Goal: Task Accomplishment & Management: Manage account settings

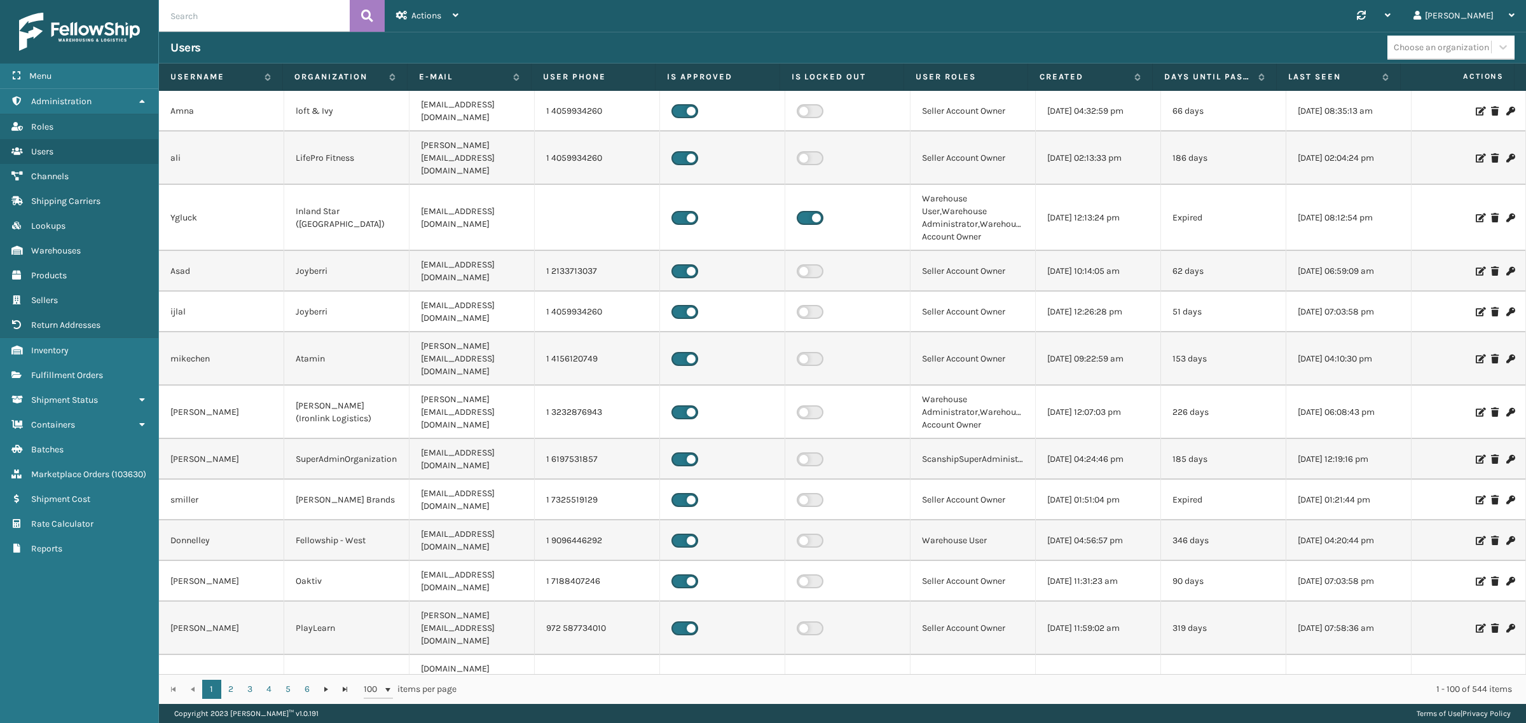
click at [634, 29] on div "Synchronise all channels Gil Log Out" at bounding box center [998, 16] width 1056 height 32
click at [143, 100] on icon at bounding box center [142, 101] width 10 height 9
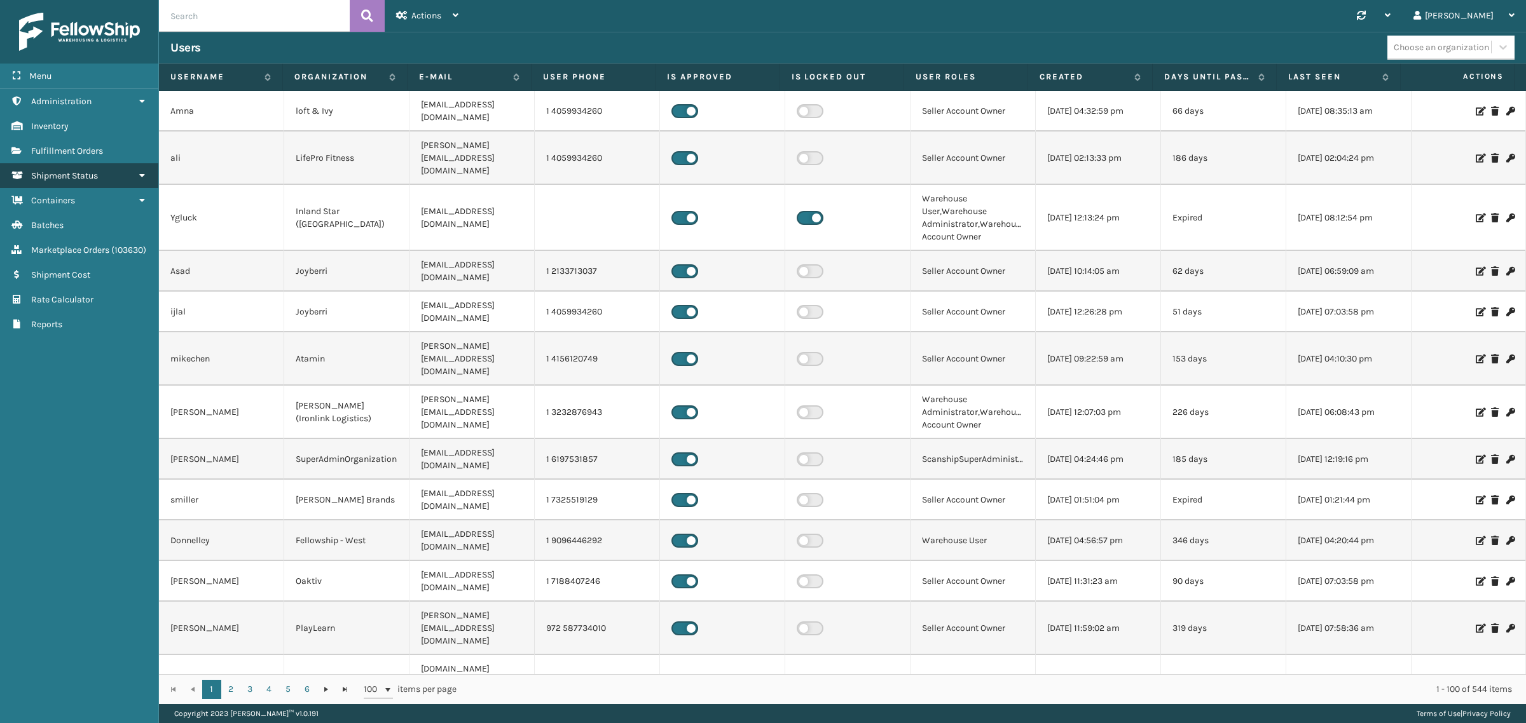
click at [143, 172] on icon at bounding box center [142, 175] width 10 height 9
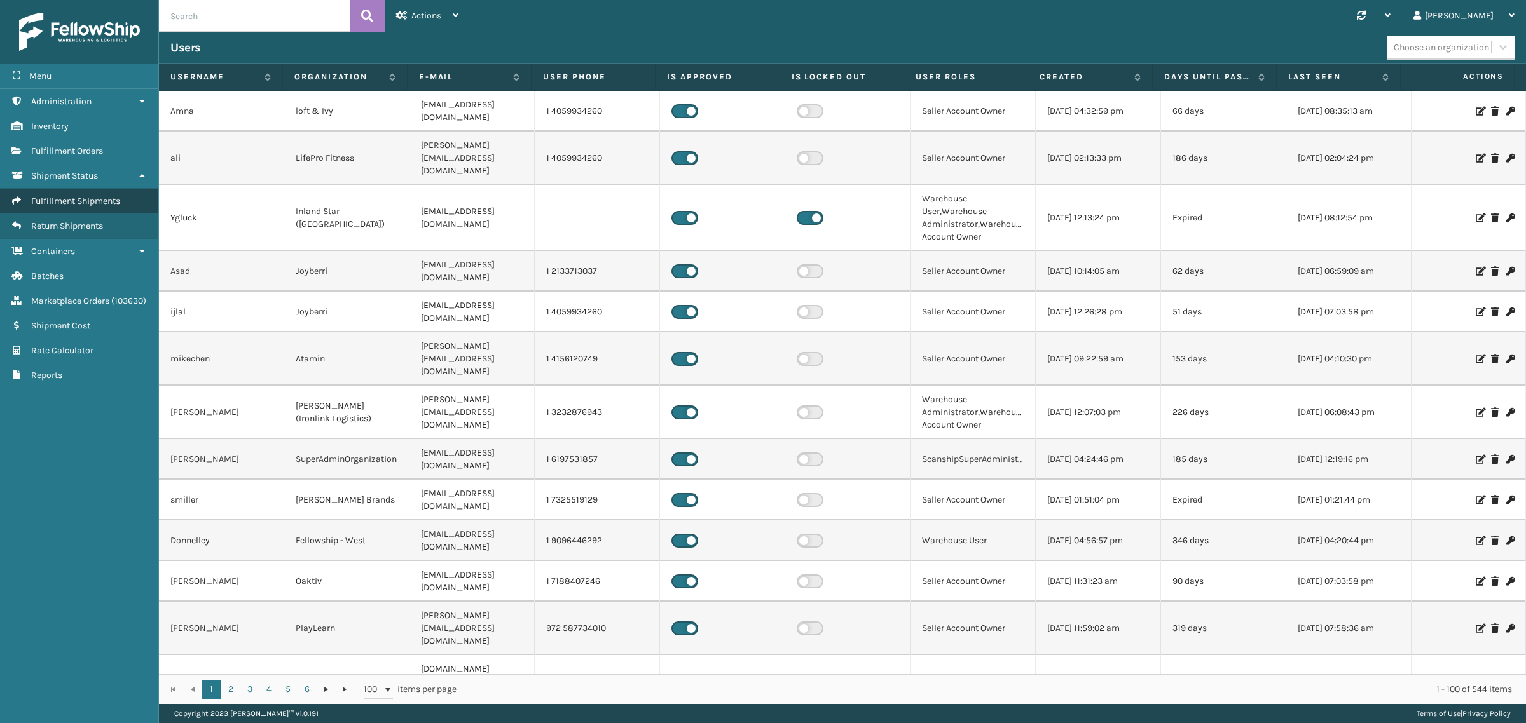
click at [102, 198] on span "Fulfillment Shipments" at bounding box center [75, 201] width 89 height 11
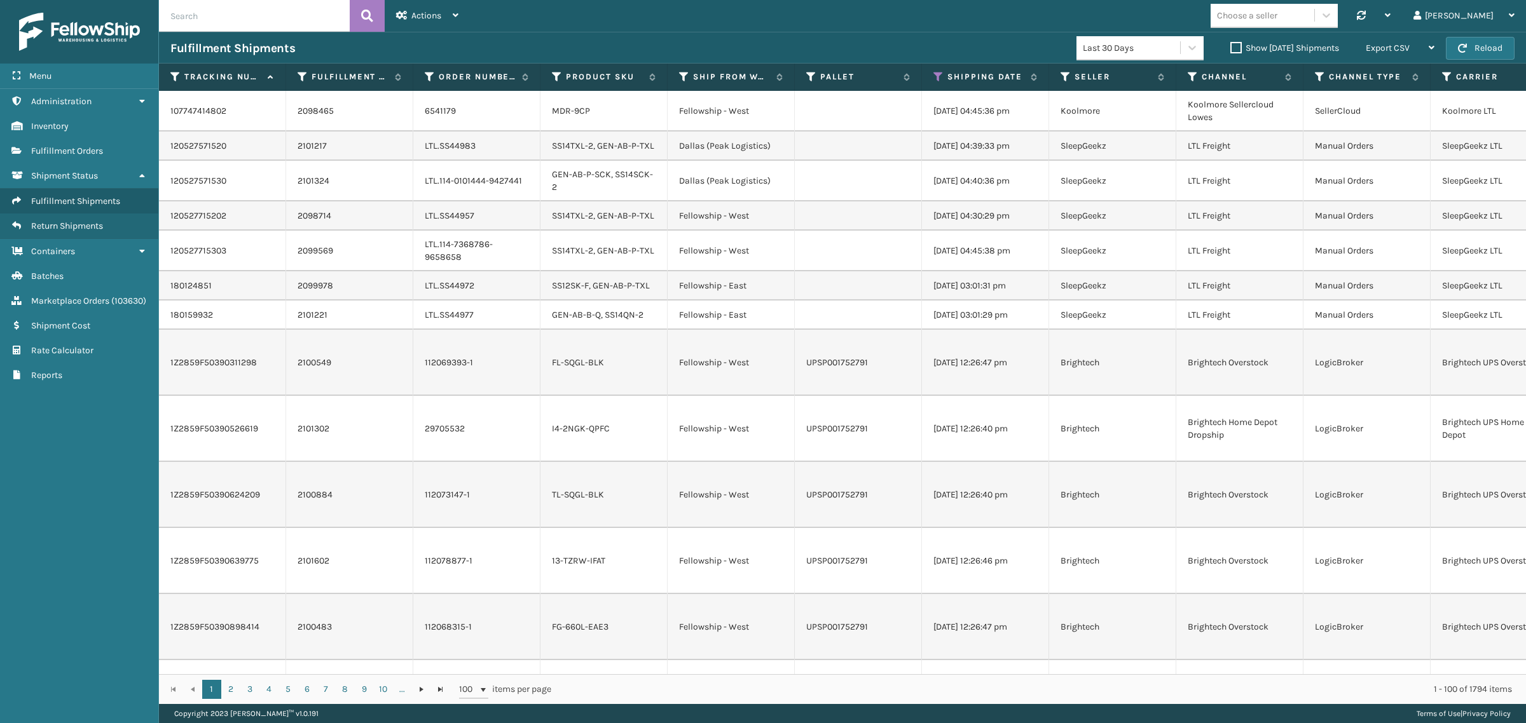
click at [992, 26] on div "Choose a seller Synchronise all channels Gil Log Out" at bounding box center [998, 16] width 1056 height 32
click at [941, 74] on icon at bounding box center [938, 76] width 10 height 11
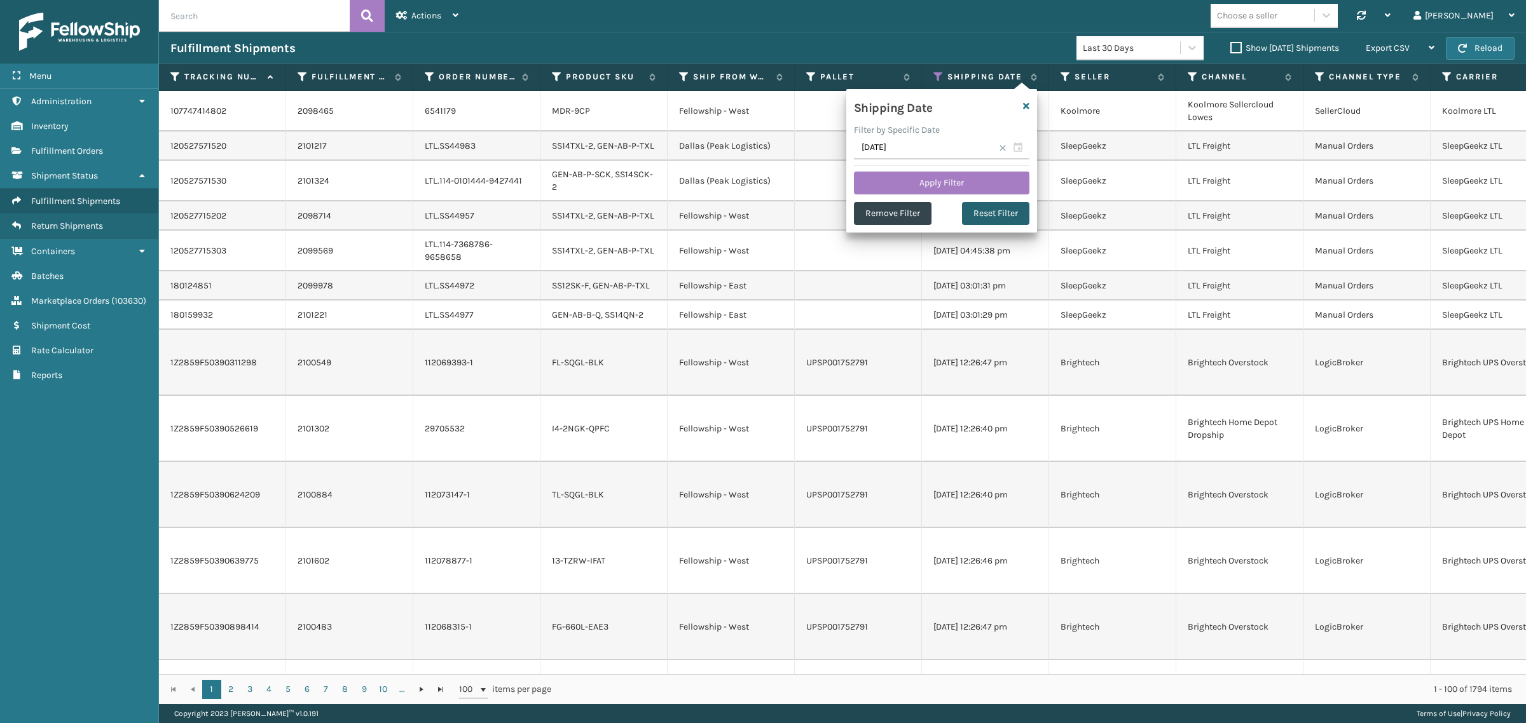
click at [997, 214] on button "Reset Filter" at bounding box center [995, 213] width 67 height 23
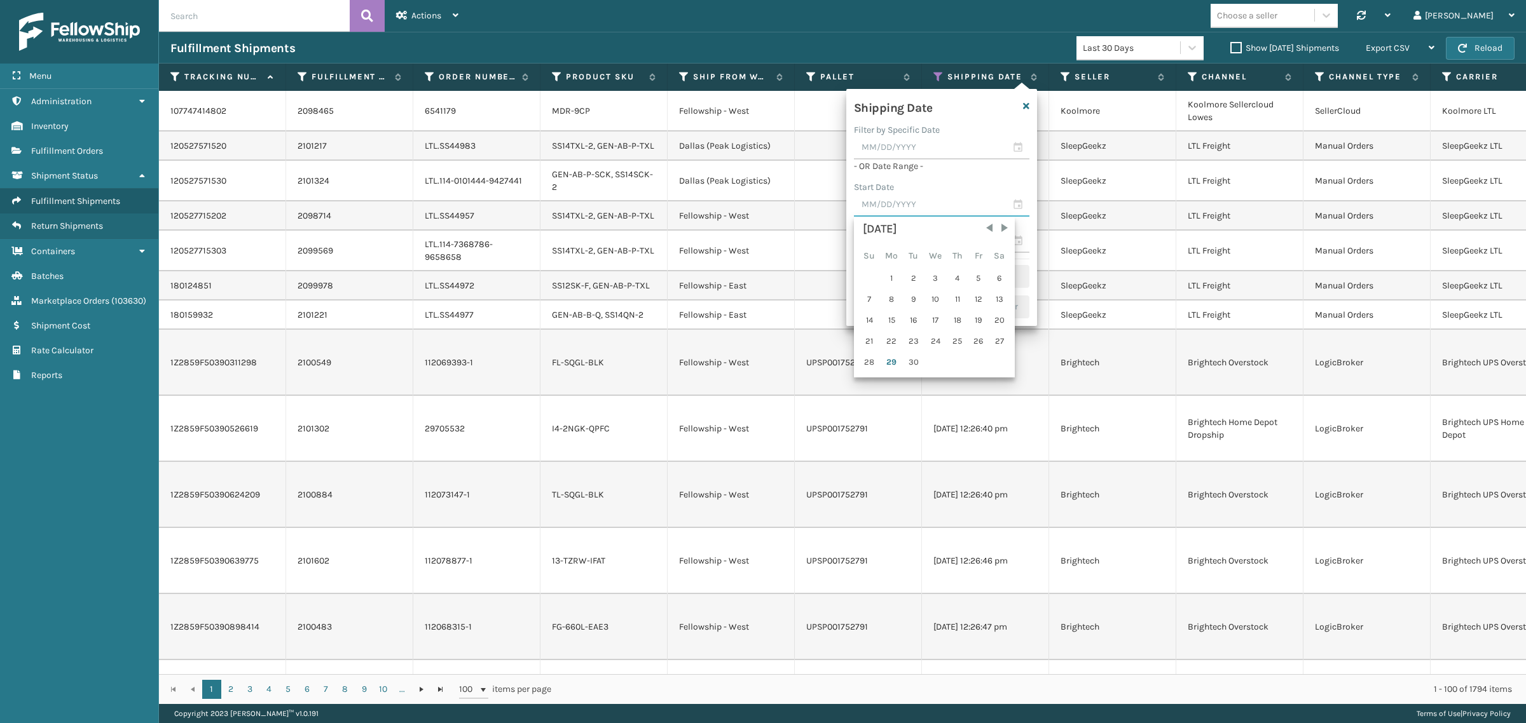
click at [934, 204] on input "text" at bounding box center [941, 205] width 175 height 23
click at [927, 11] on div "Choose a seller Synchronise all channels Gil Log Out" at bounding box center [998, 16] width 1056 height 32
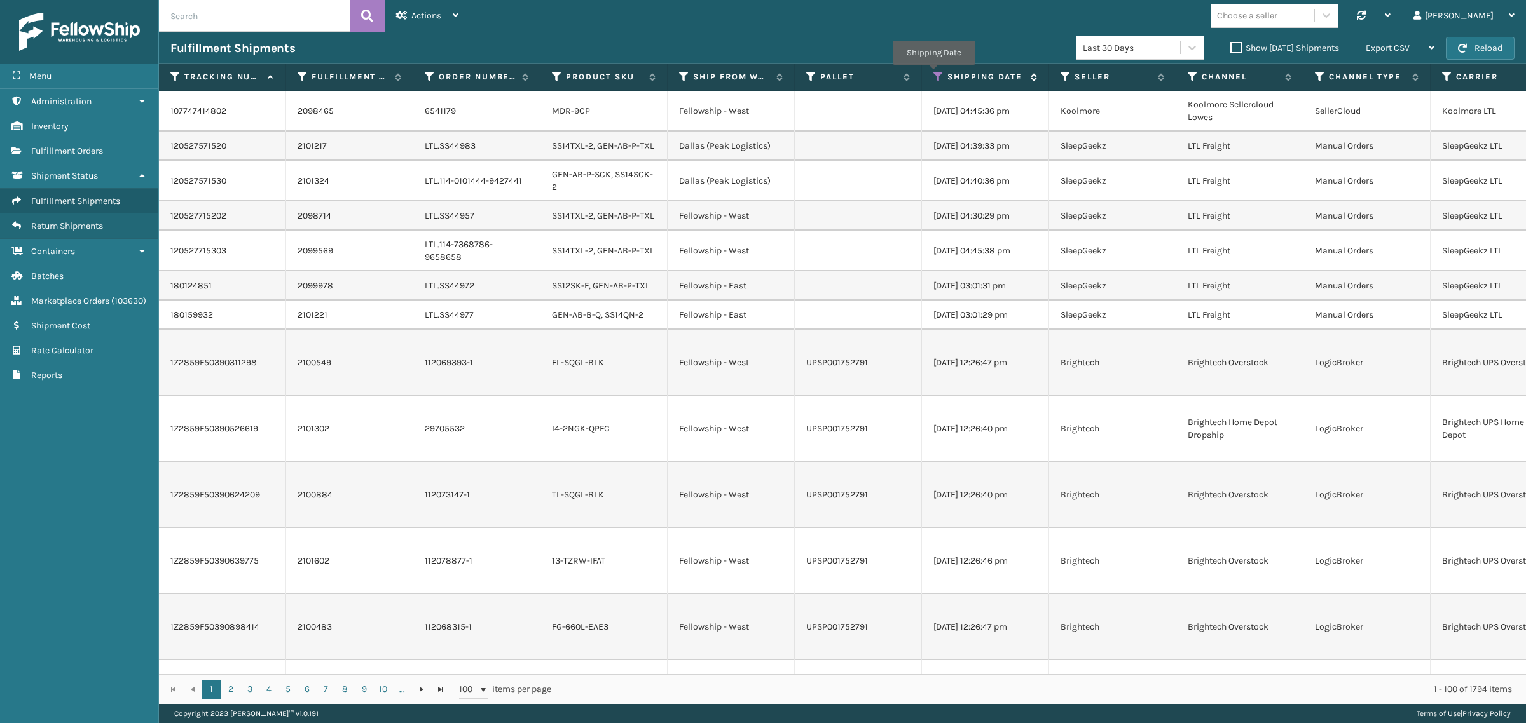
click at [933, 74] on icon at bounding box center [938, 76] width 10 height 11
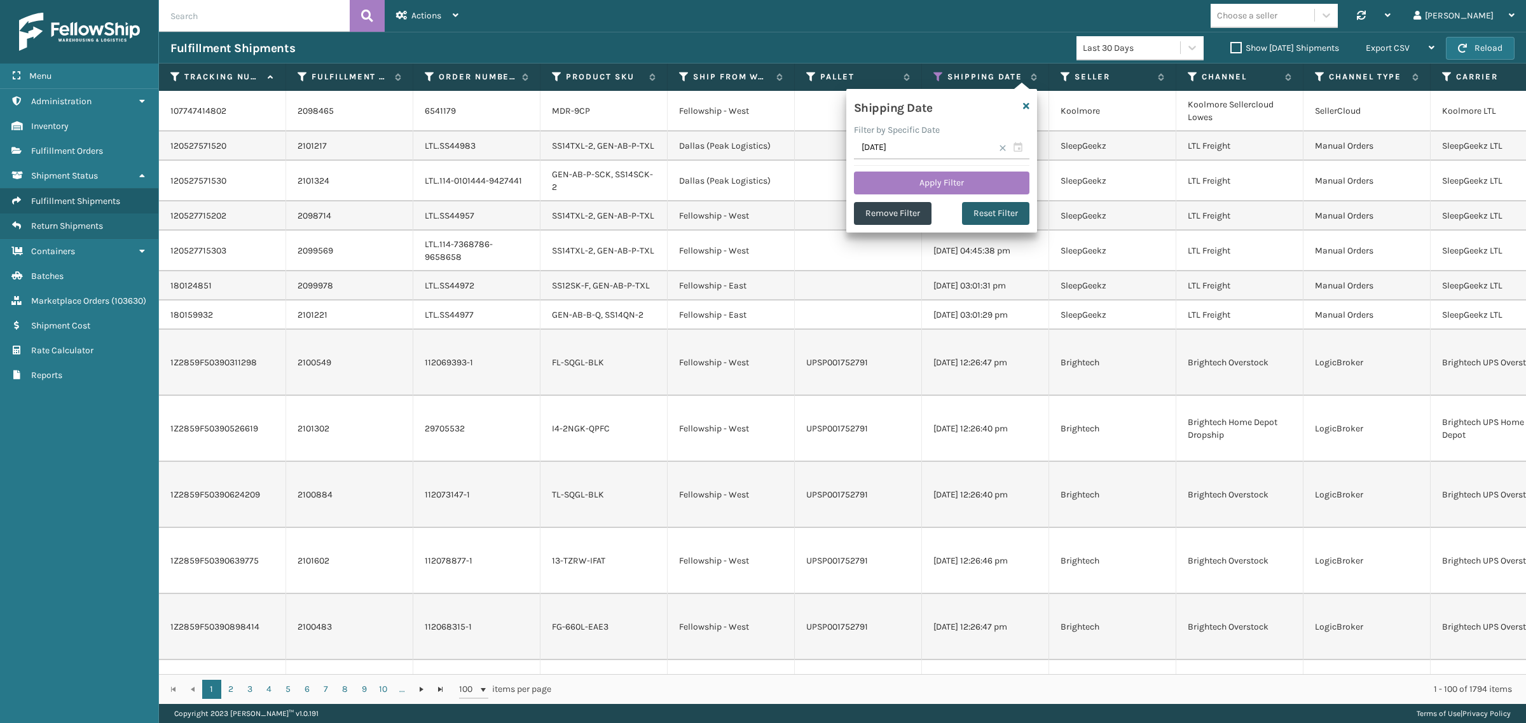
click at [980, 212] on button "Reset Filter" at bounding box center [995, 213] width 67 height 23
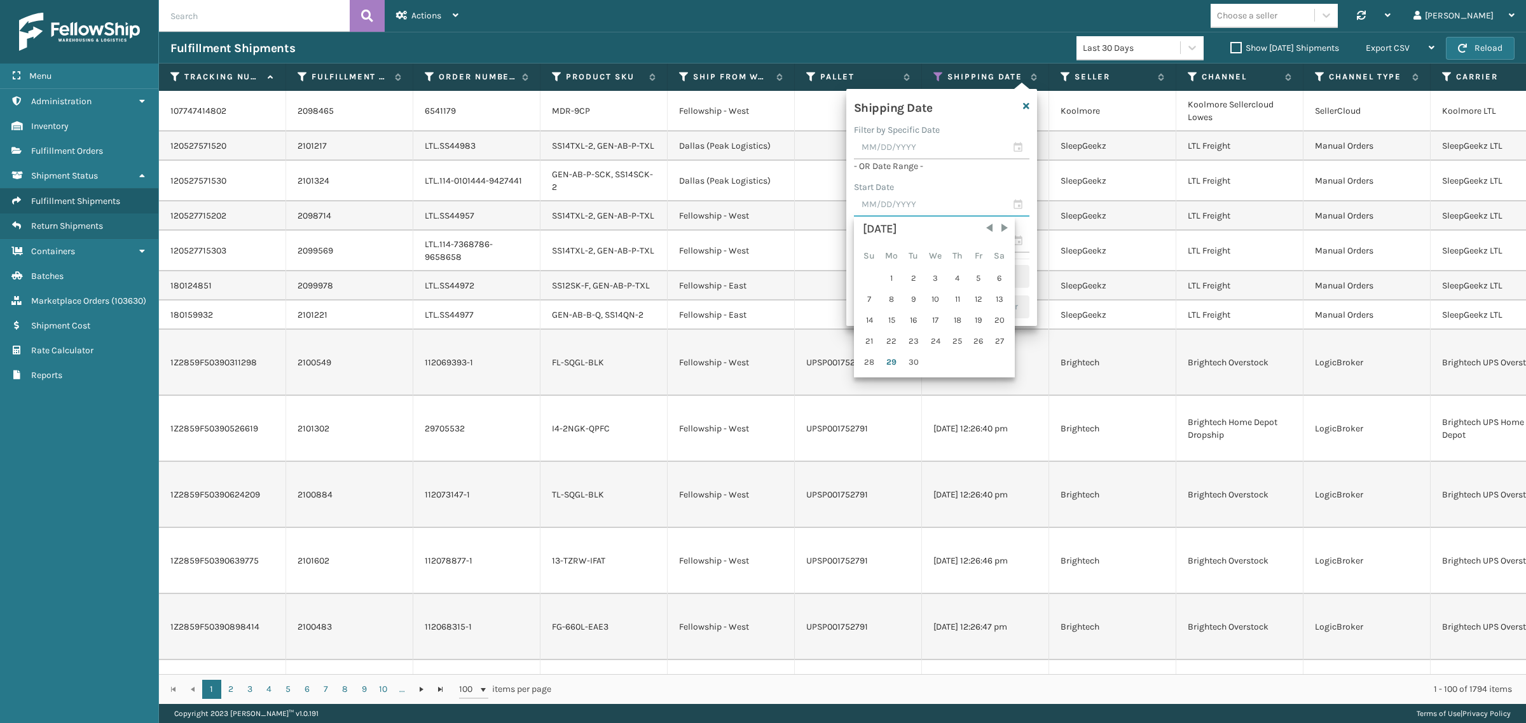
click at [898, 205] on input "text" at bounding box center [941, 205] width 175 height 23
click at [889, 341] on div "22" at bounding box center [891, 341] width 21 height 19
type input "[DATE]"
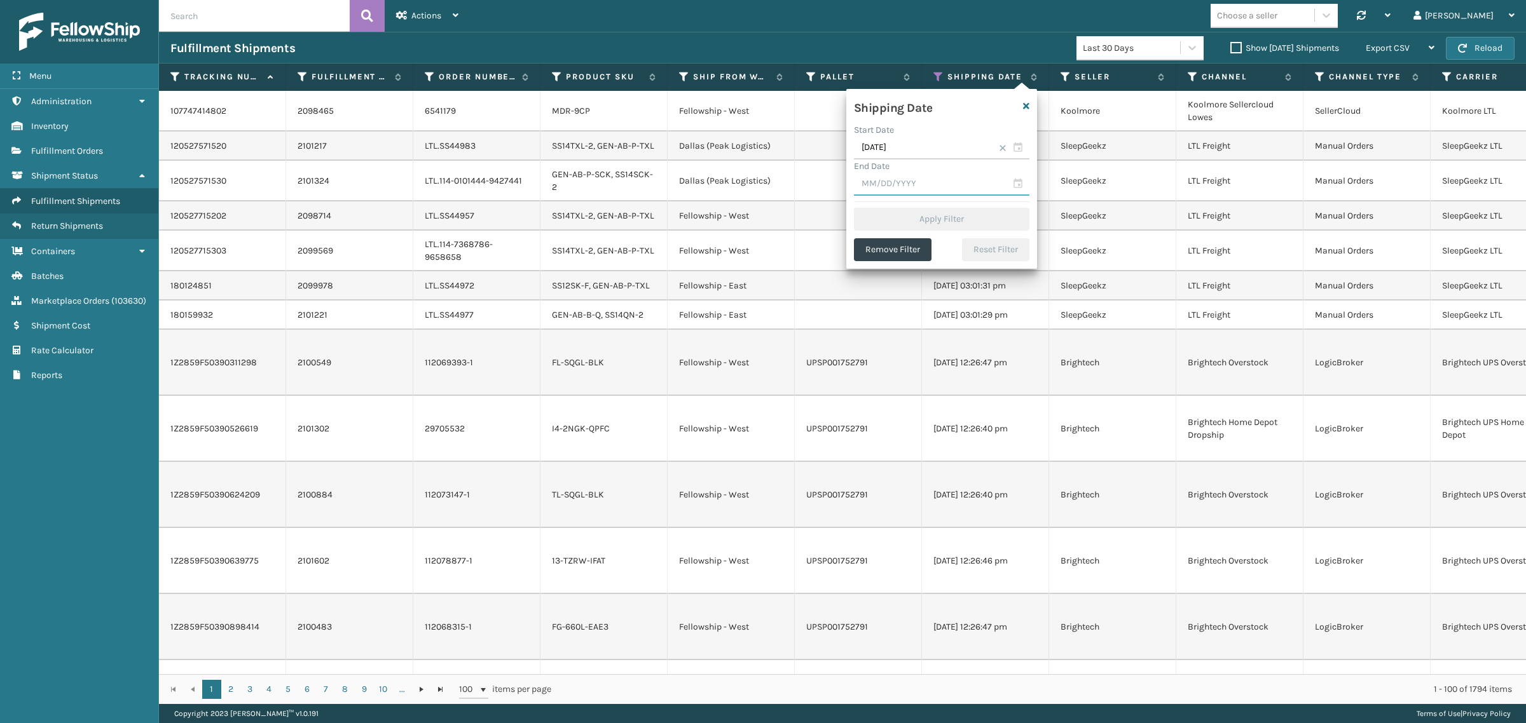
click at [901, 182] on input "text" at bounding box center [941, 184] width 175 height 23
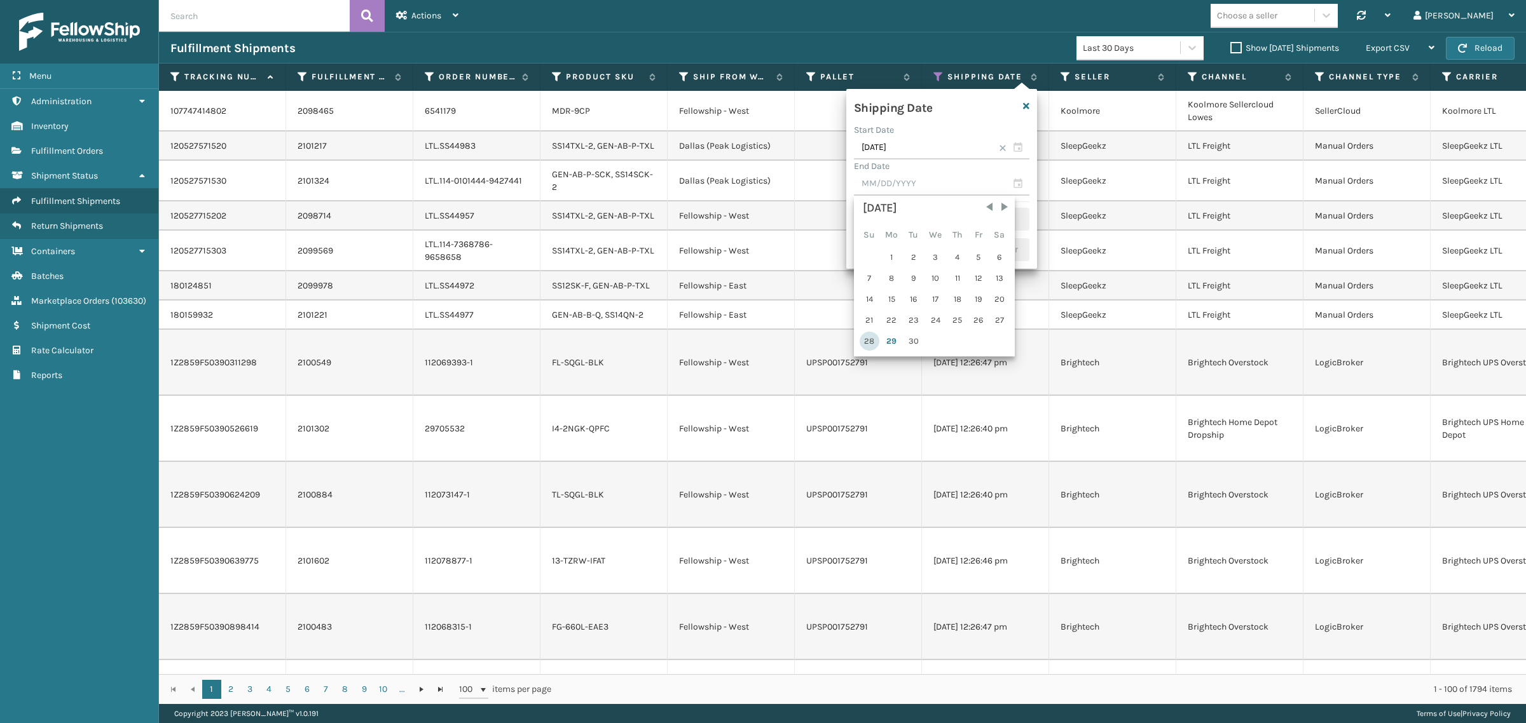
click at [870, 337] on div "28" at bounding box center [869, 341] width 20 height 19
type input "[DATE]"
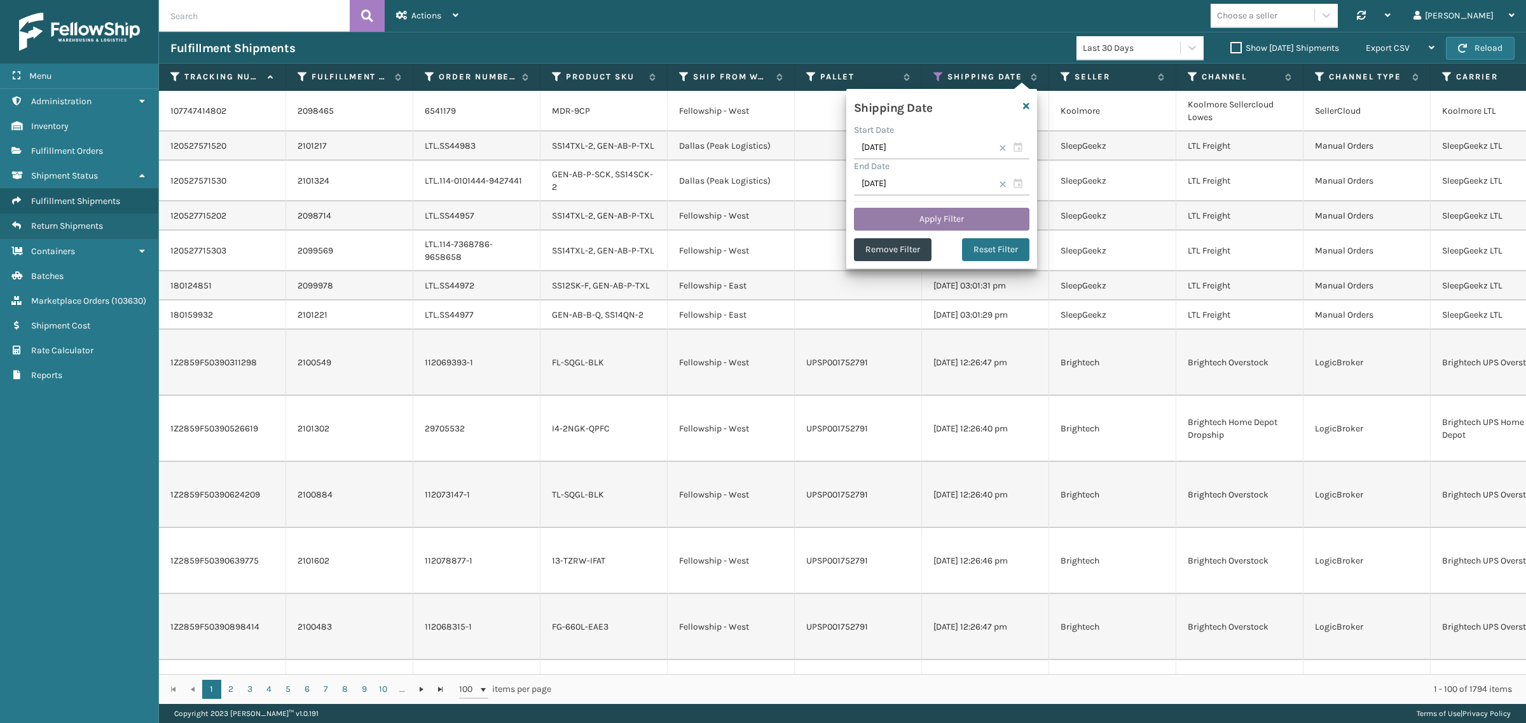
click at [938, 218] on button "Apply Filter" at bounding box center [941, 219] width 175 height 23
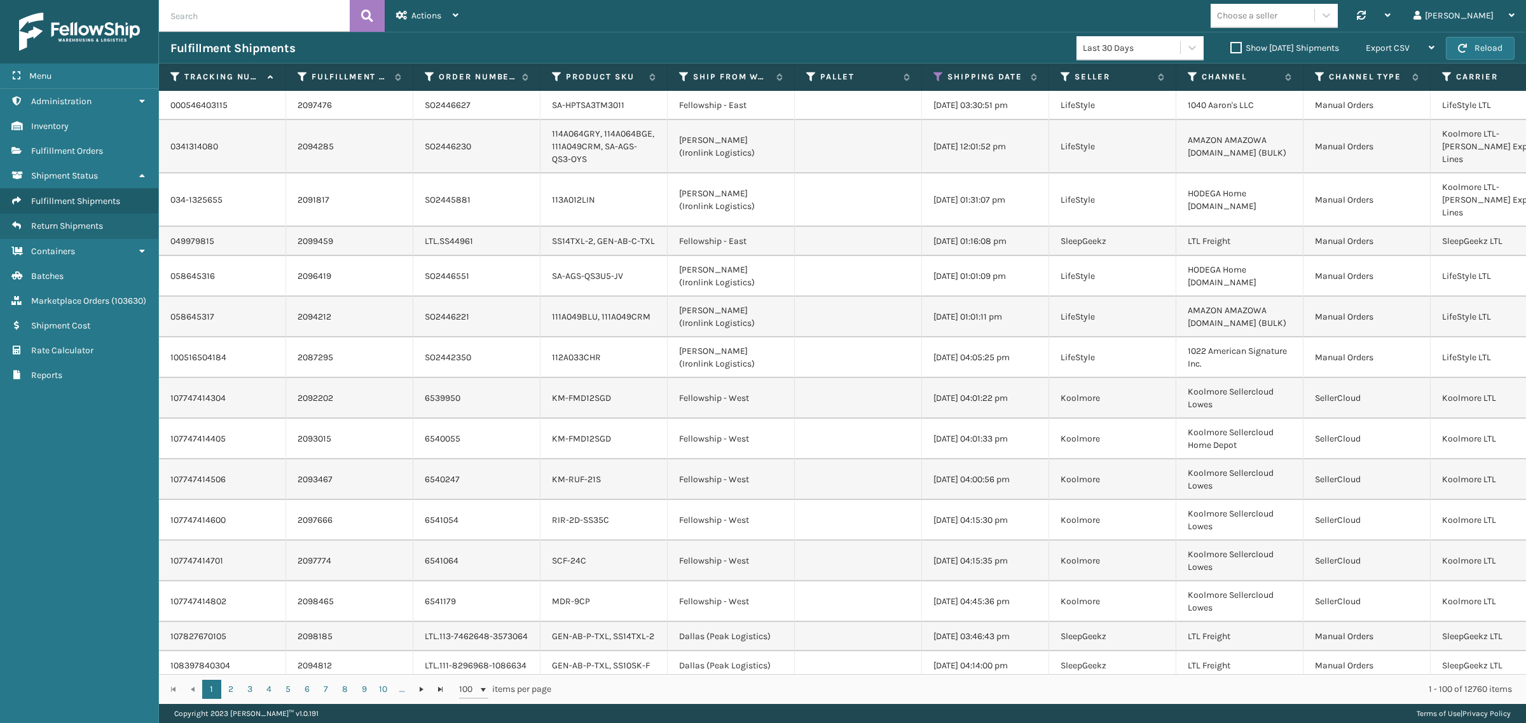
click at [1230, 46] on label "Show [DATE] Shipments" at bounding box center [1284, 48] width 109 height 11
click at [1230, 46] on input "Show [DATE] Shipments" at bounding box center [1230, 45] width 1 height 8
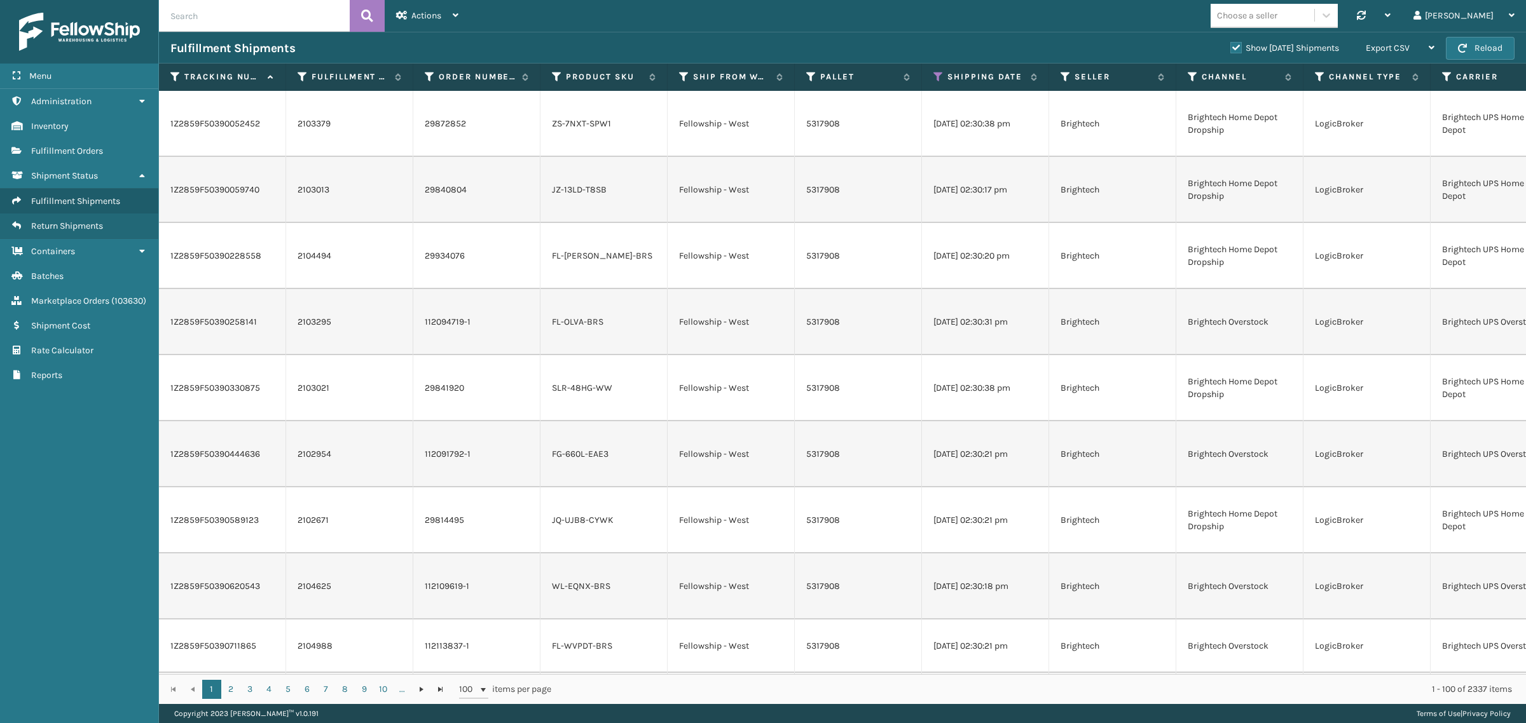
click at [1230, 46] on label "Show [DATE] Shipments" at bounding box center [1284, 48] width 109 height 11
click at [1230, 46] on input "Show [DATE] Shipments" at bounding box center [1230, 45] width 1 height 8
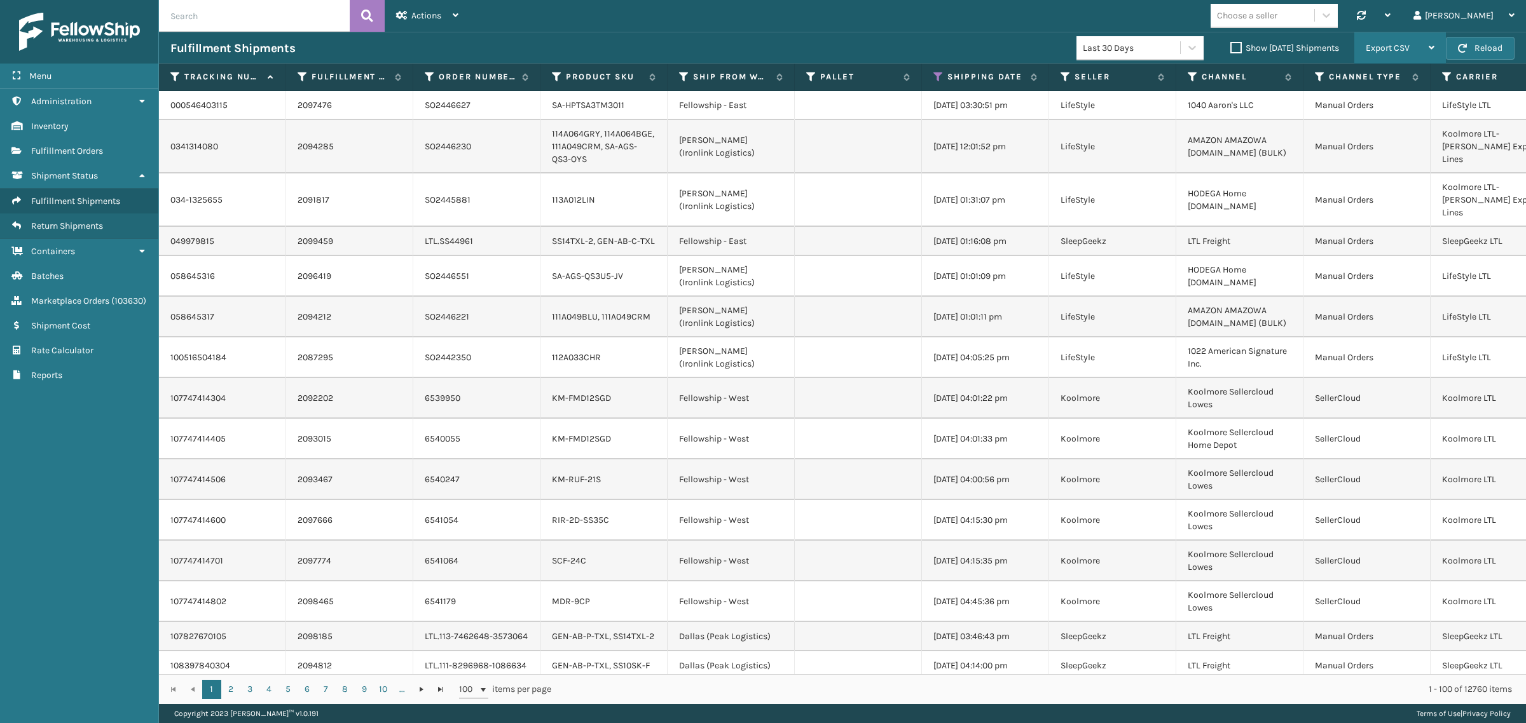
click at [1421, 46] on div "Export CSV" at bounding box center [1399, 48] width 69 height 32
click at [1405, 118] on li "Export All Pages" at bounding box center [1360, 116] width 170 height 34
click at [890, 35] on div "Fulfillment Shipments Last 30 Days Show [DATE] Shipments Export CSV Export Curr…" at bounding box center [842, 48] width 1367 height 32
click at [936, 76] on icon at bounding box center [938, 76] width 10 height 11
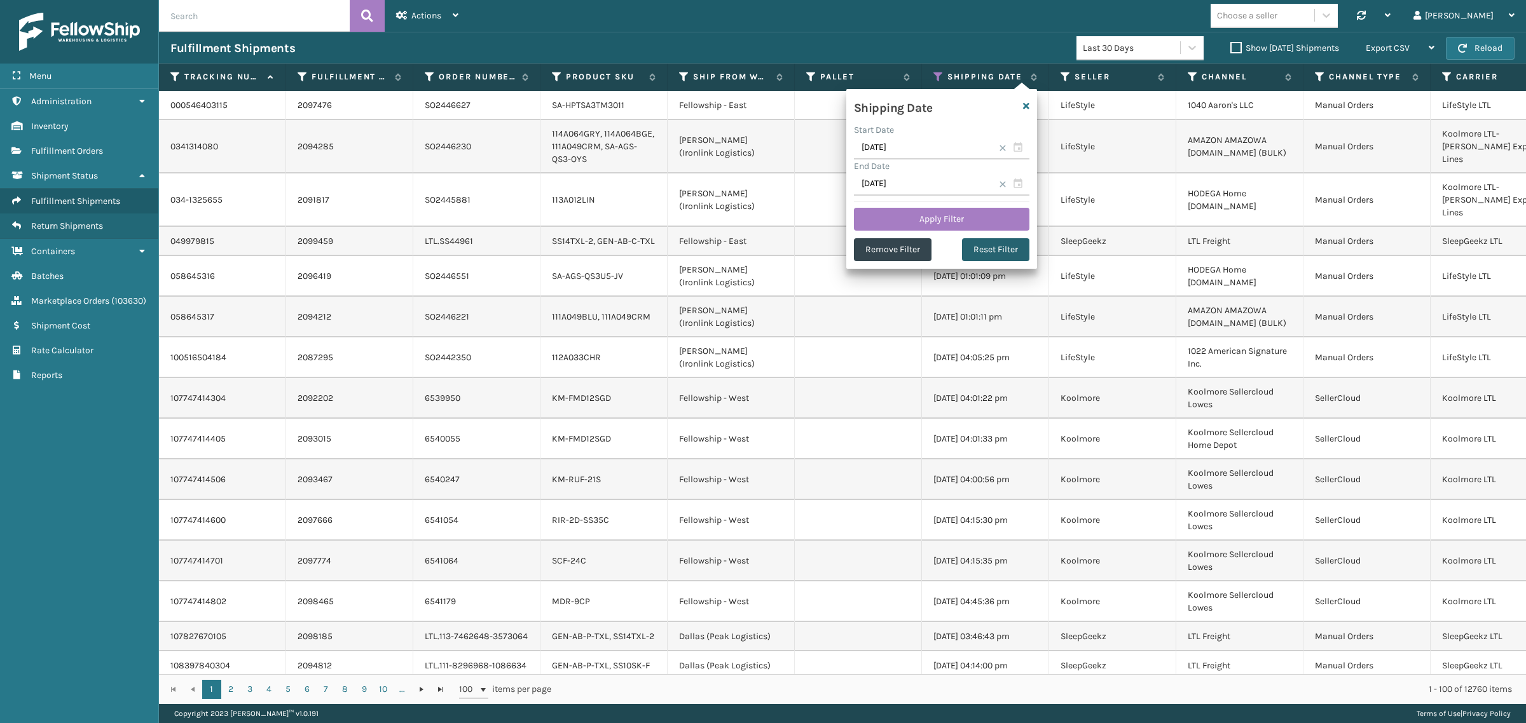
click at [1001, 252] on button "Reset Filter" at bounding box center [995, 249] width 67 height 23
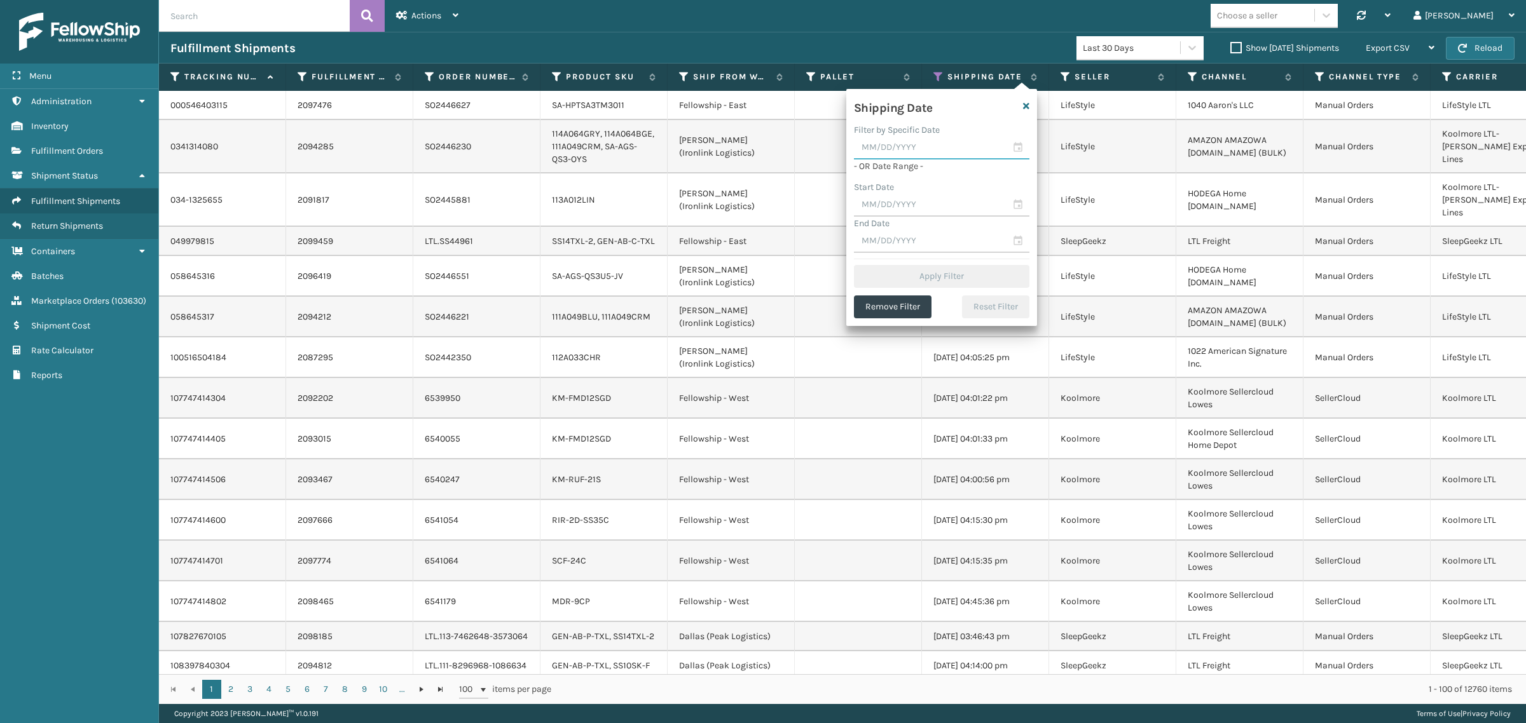
click at [891, 144] on input "text" at bounding box center [941, 148] width 175 height 23
click at [868, 297] on div "28" at bounding box center [869, 305] width 20 height 19
type input "[DATE]"
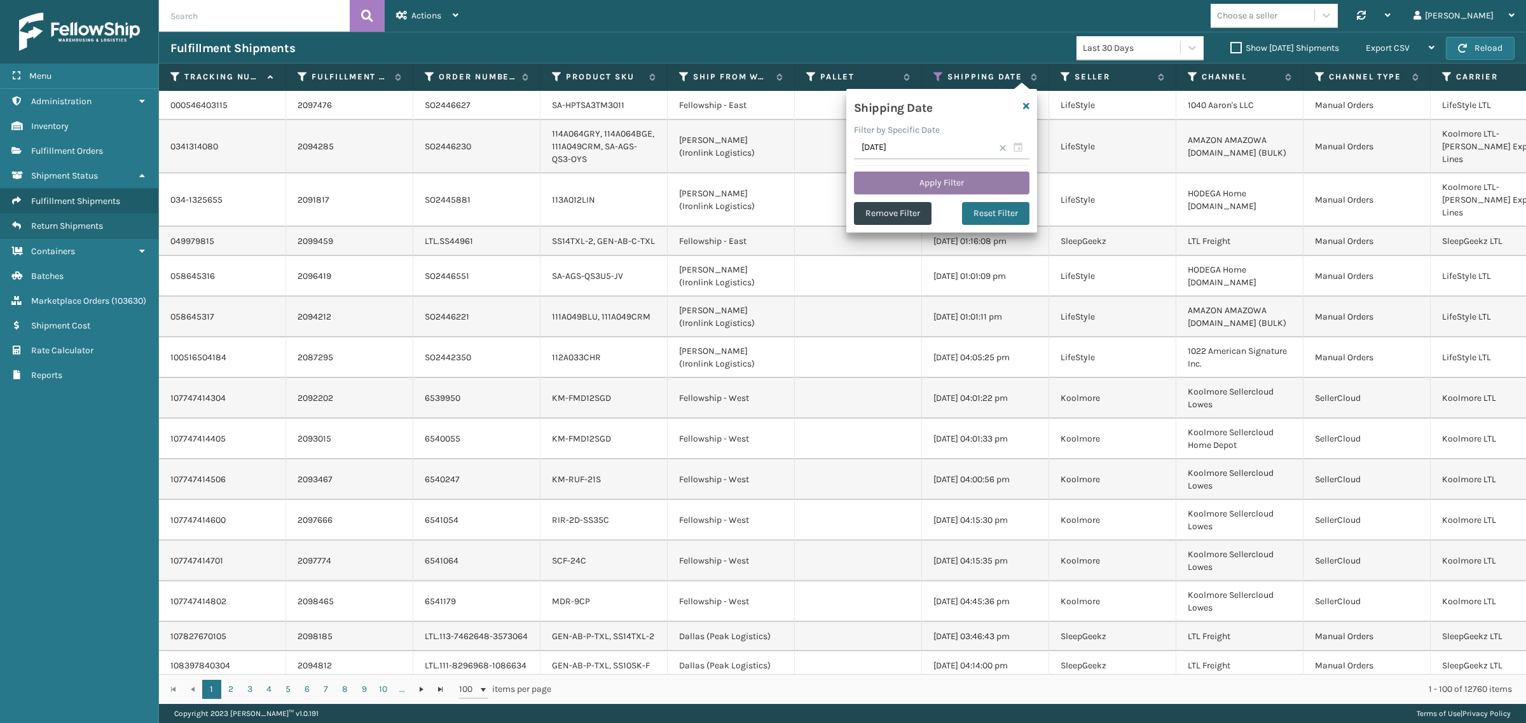
click at [926, 181] on button "Apply Filter" at bounding box center [941, 183] width 175 height 23
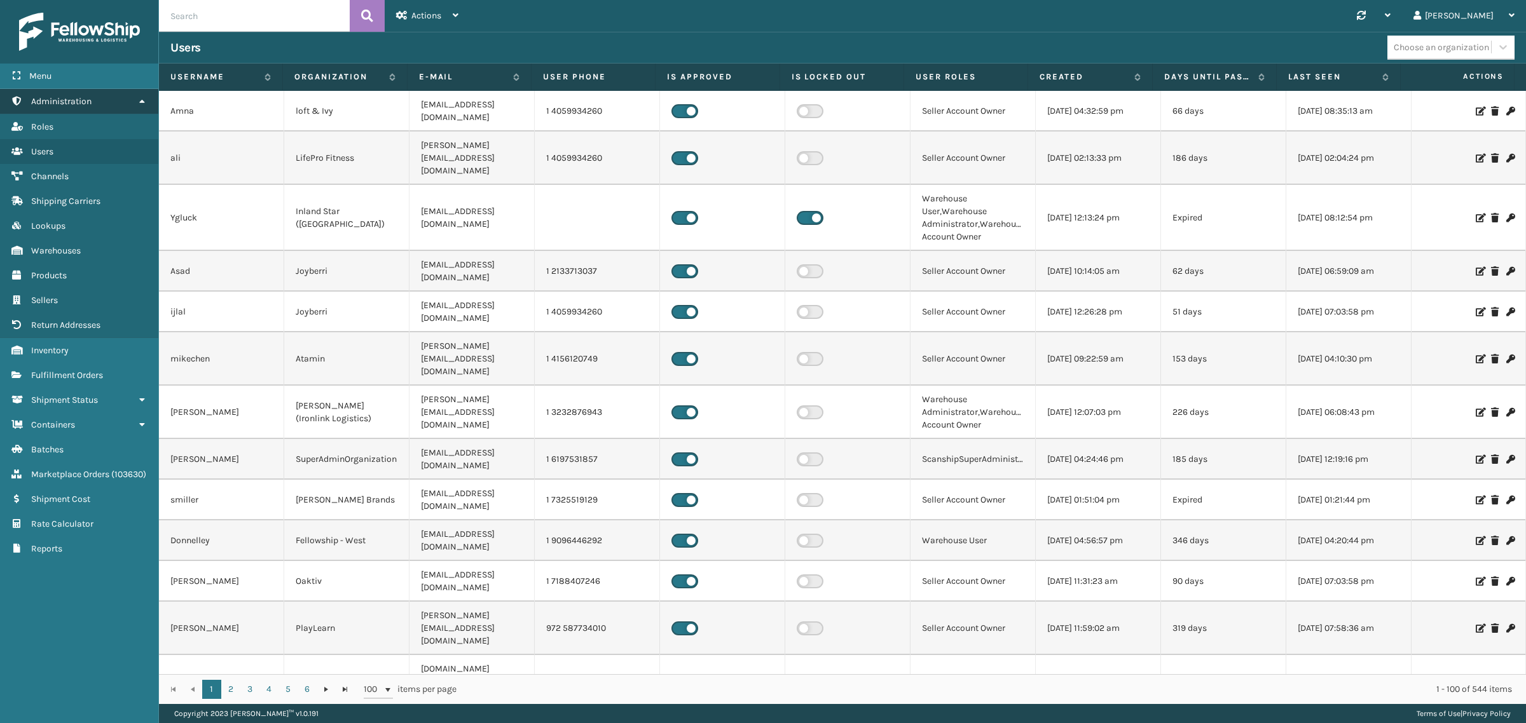
click at [137, 99] on icon at bounding box center [142, 101] width 10 height 9
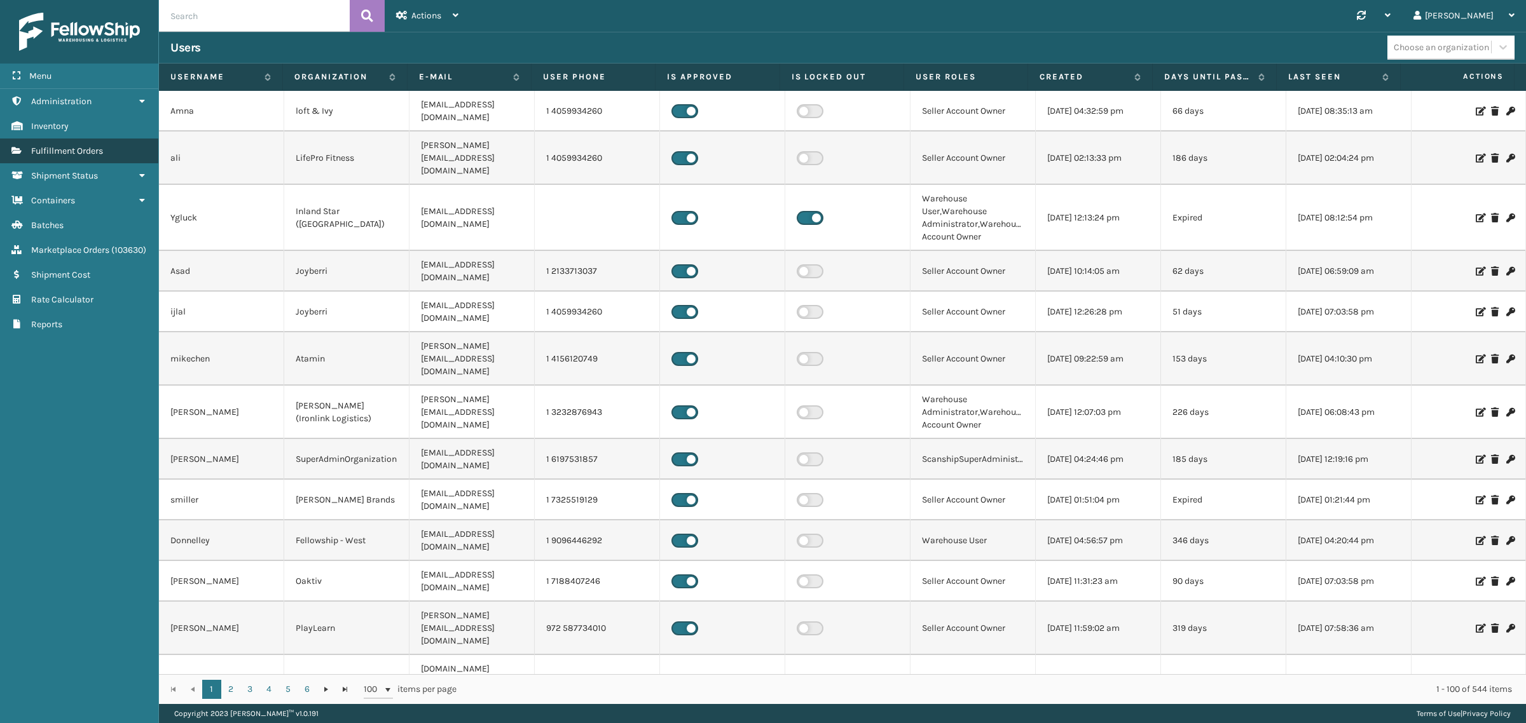
click at [74, 147] on span "Fulfillment Orders" at bounding box center [67, 151] width 72 height 11
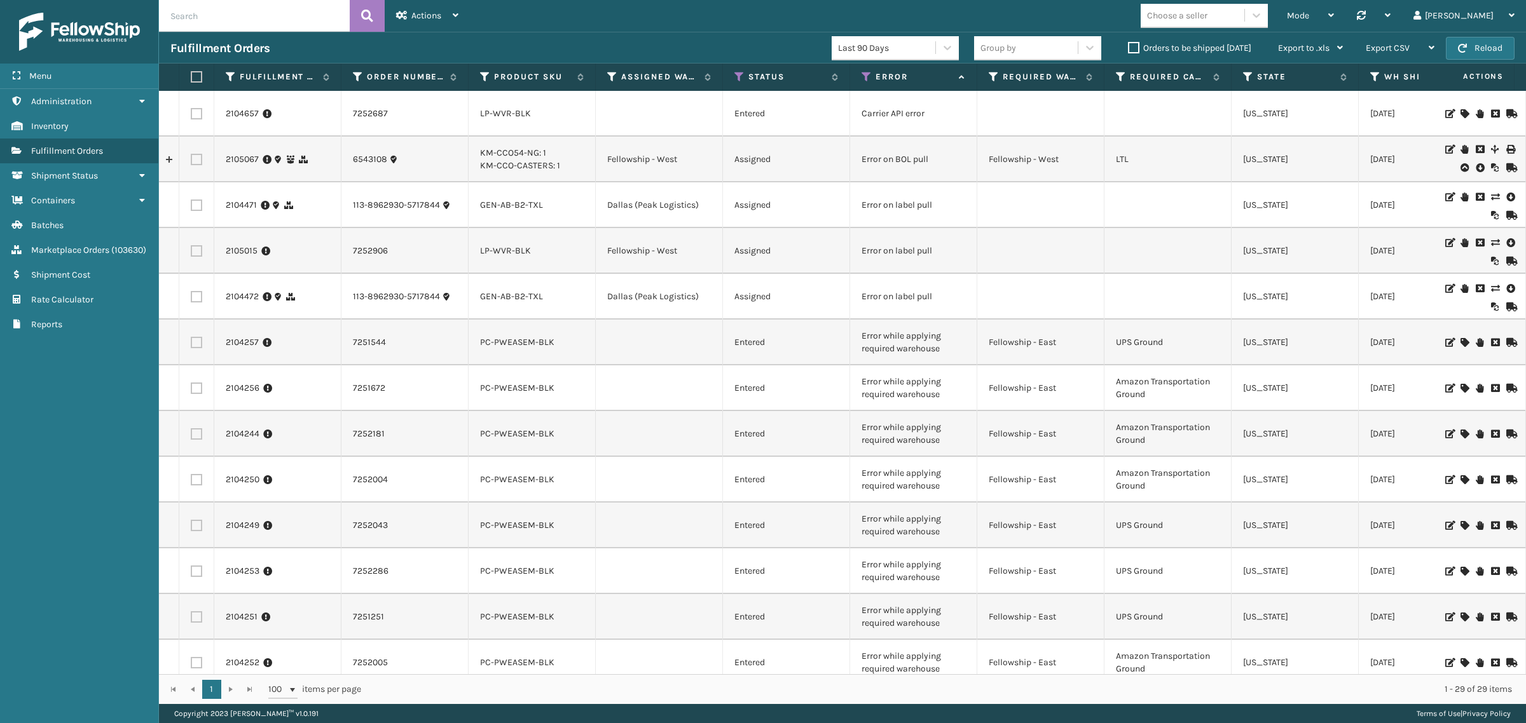
click at [1130, 49] on label "Orders to be shipped today" at bounding box center [1189, 48] width 123 height 11
click at [1128, 49] on input "Orders to be shipped today" at bounding box center [1128, 45] width 1 height 8
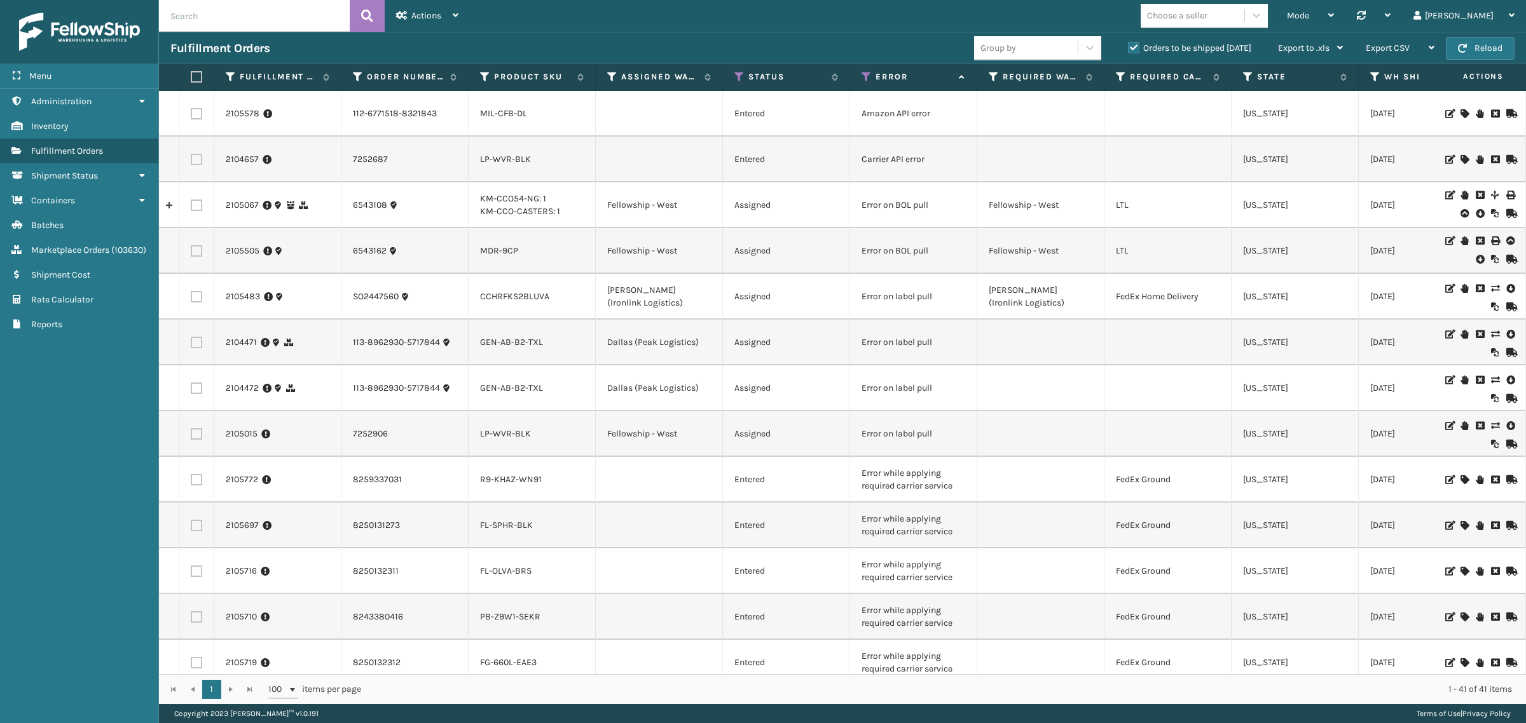
click at [1135, 46] on label "Orders to be shipped today" at bounding box center [1189, 48] width 123 height 11
click at [1128, 46] on input "Orders to be shipped today" at bounding box center [1128, 45] width 1 height 8
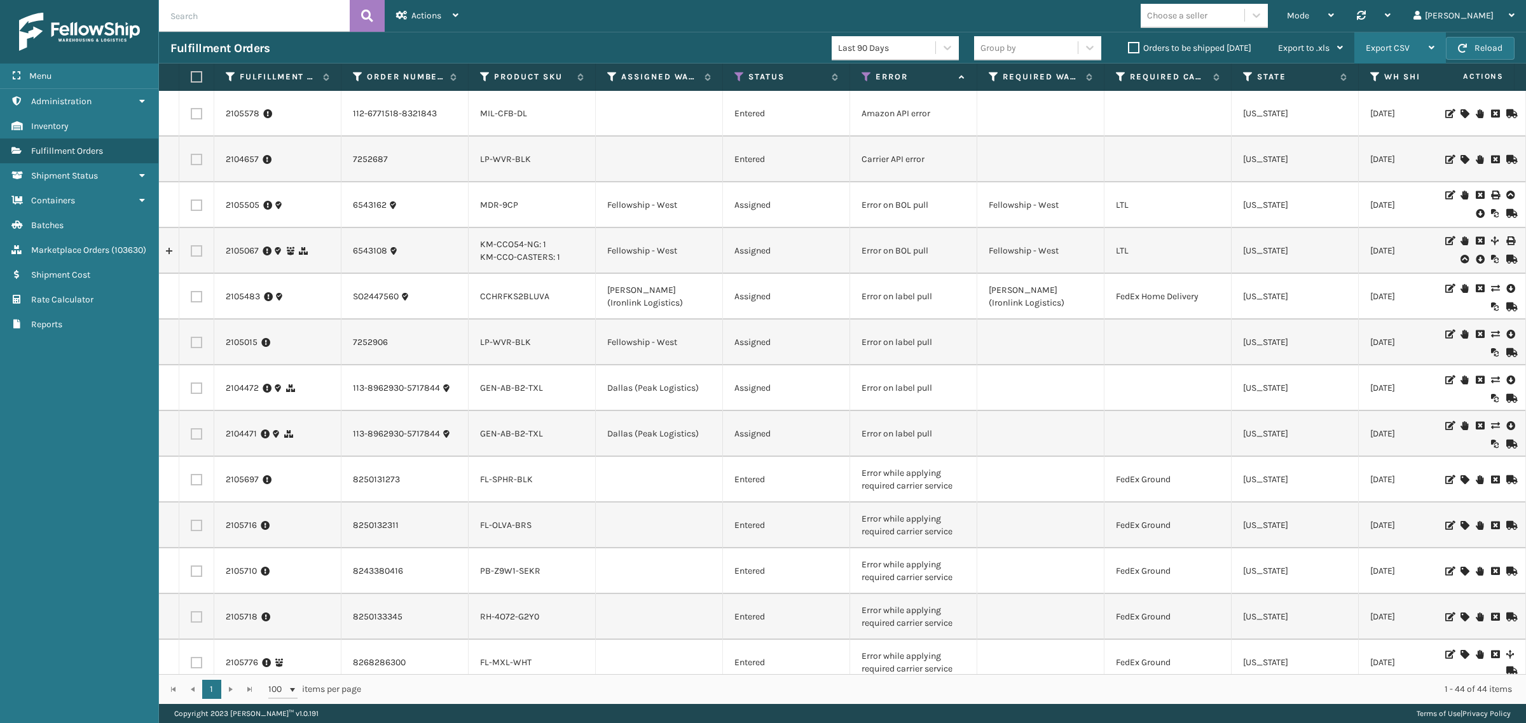
click at [1416, 41] on div "Export CSV" at bounding box center [1399, 48] width 69 height 32
click at [1412, 118] on li "Export All Pages" at bounding box center [1360, 116] width 170 height 34
